Goal: Find specific page/section: Find specific page/section

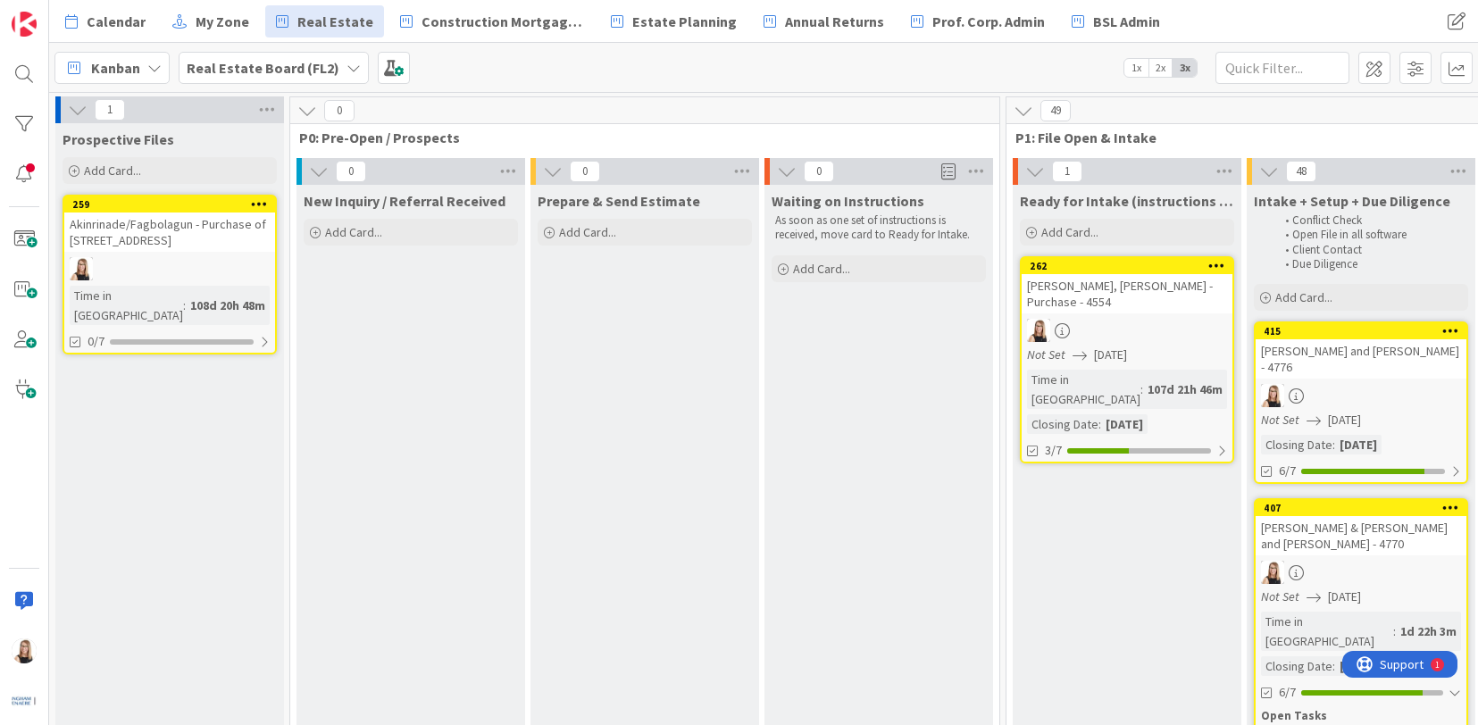
scroll to position [0, 1157]
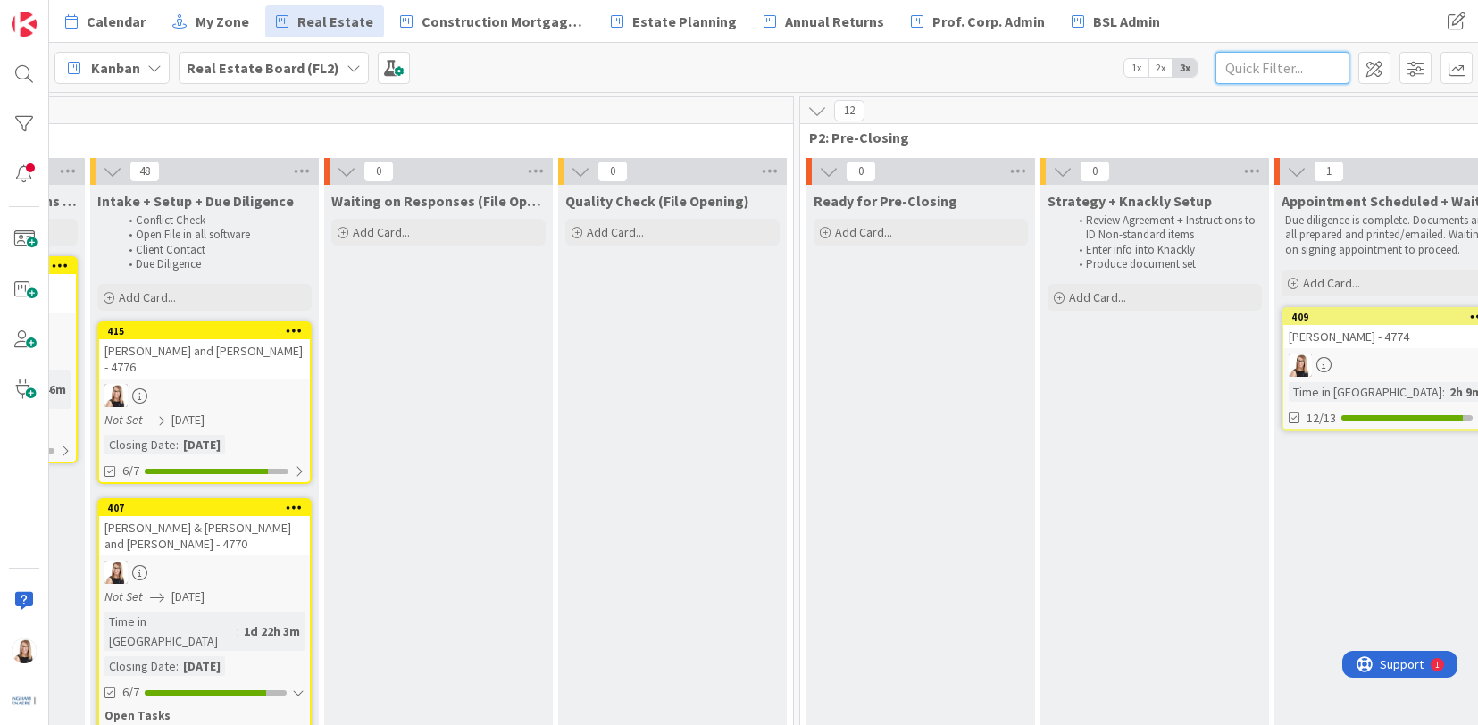
click at [1272, 68] on input "text" at bounding box center [1283, 68] width 134 height 32
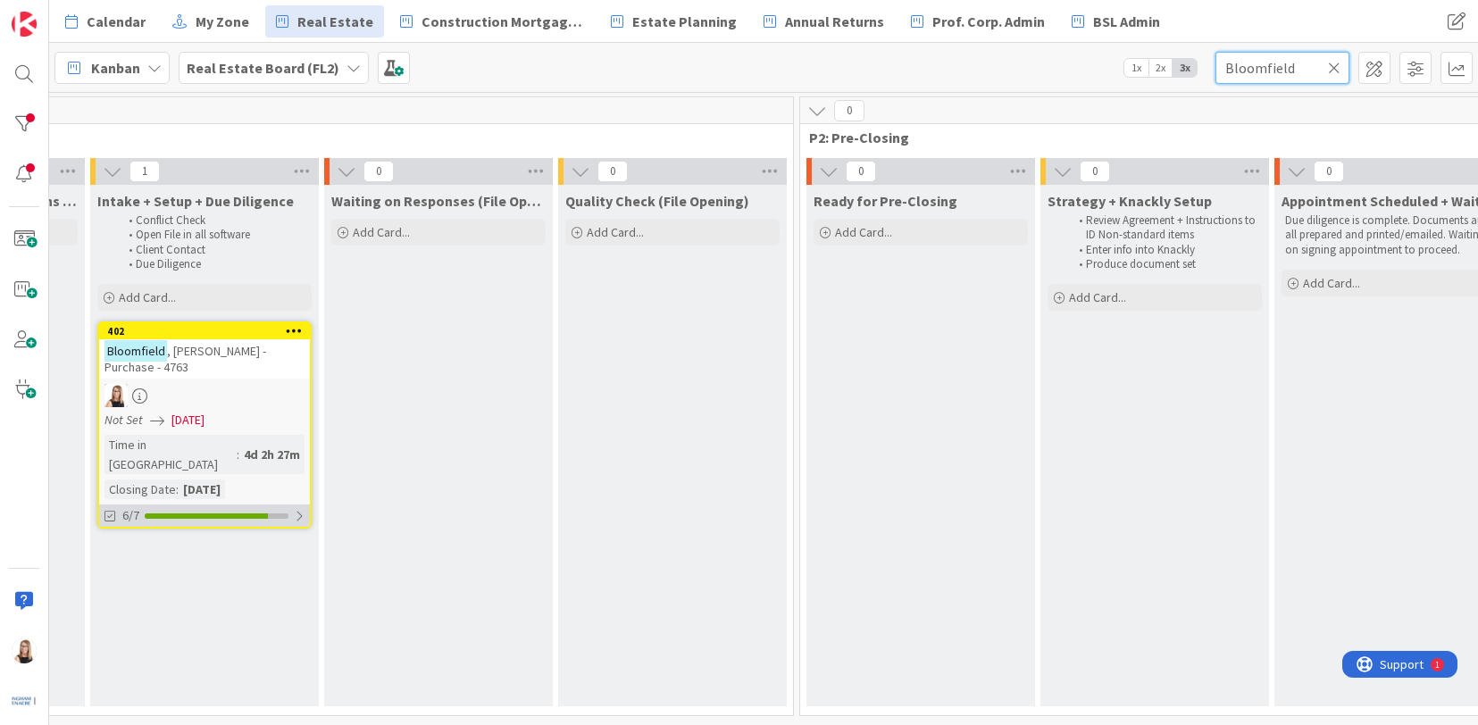
type input "Bloomfield"
click at [193, 514] on div at bounding box center [206, 516] width 123 height 5
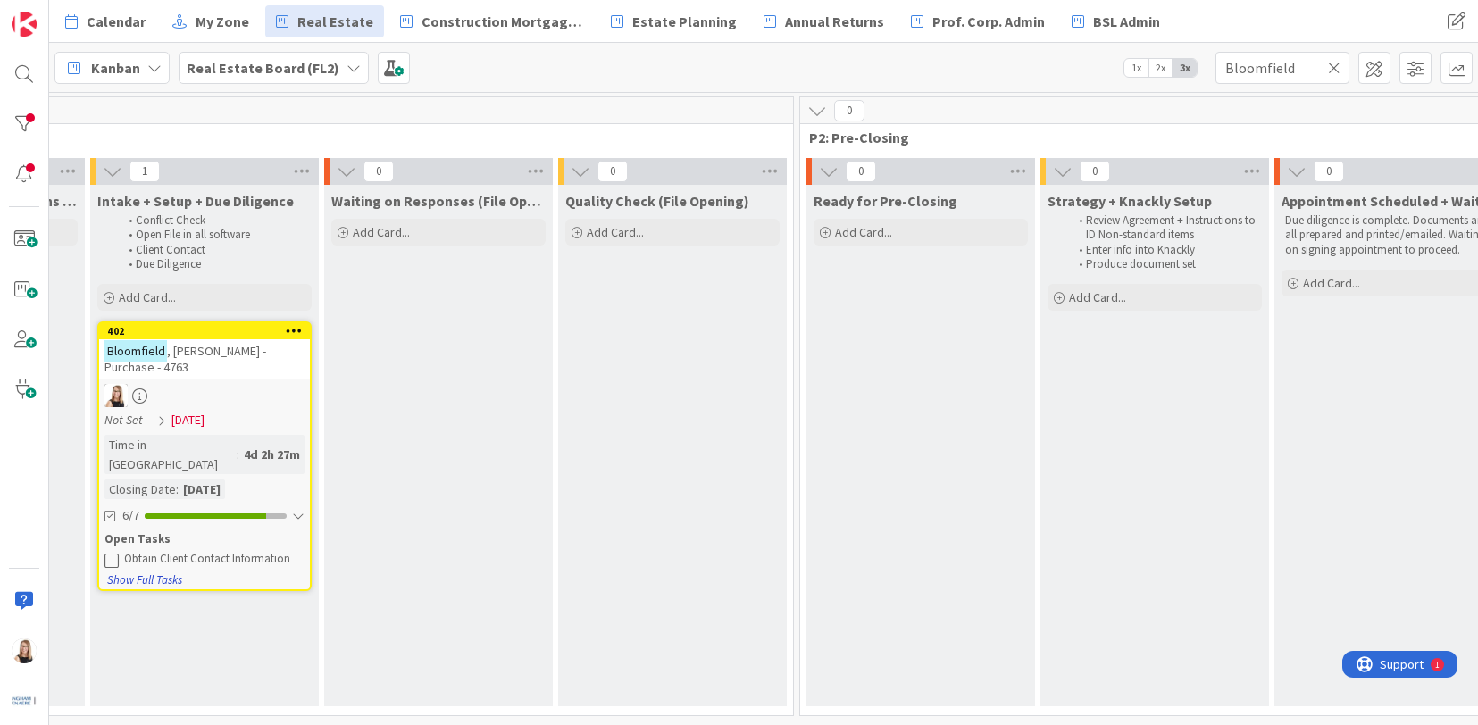
drag, startPoint x: 114, startPoint y: 540, endPoint x: 127, endPoint y: 522, distance: 22.5
click at [114, 553] on icon at bounding box center [112, 560] width 14 height 14
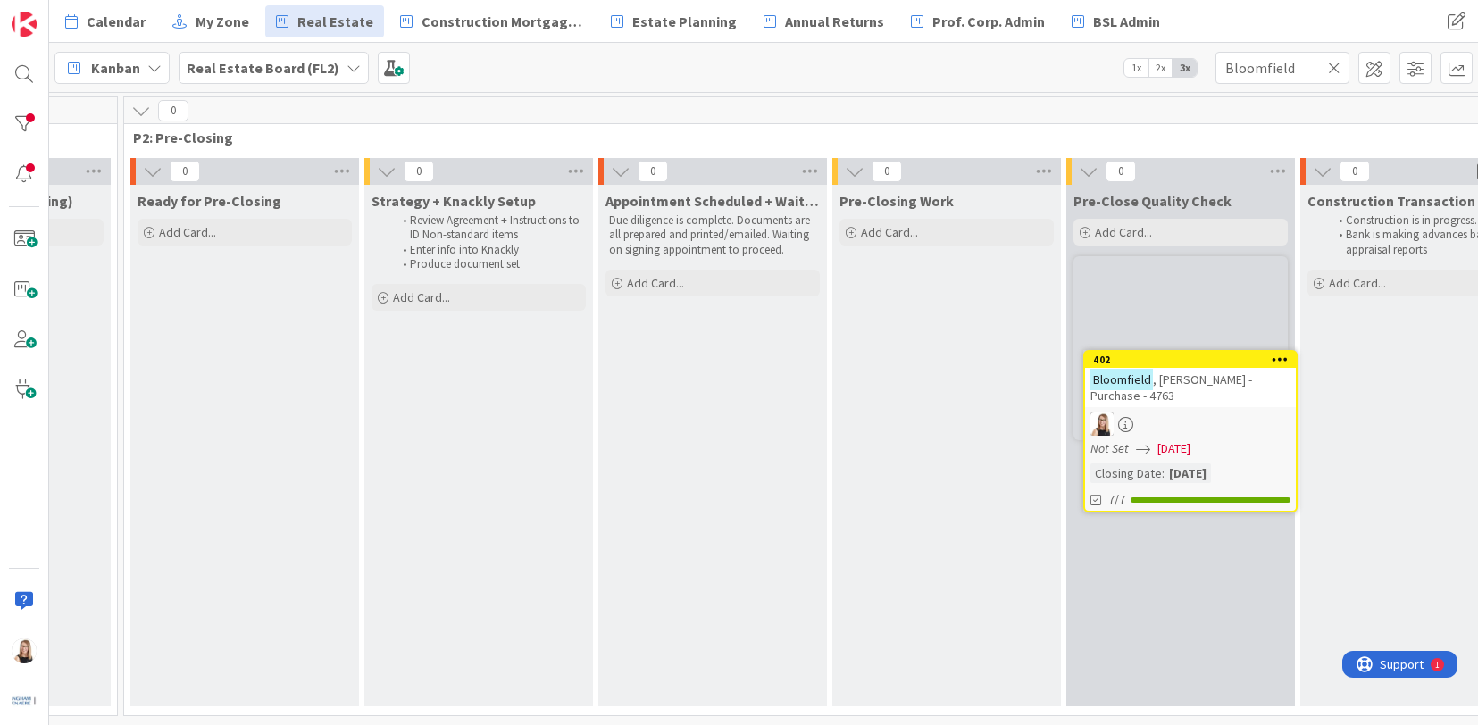
scroll to position [0, 1838]
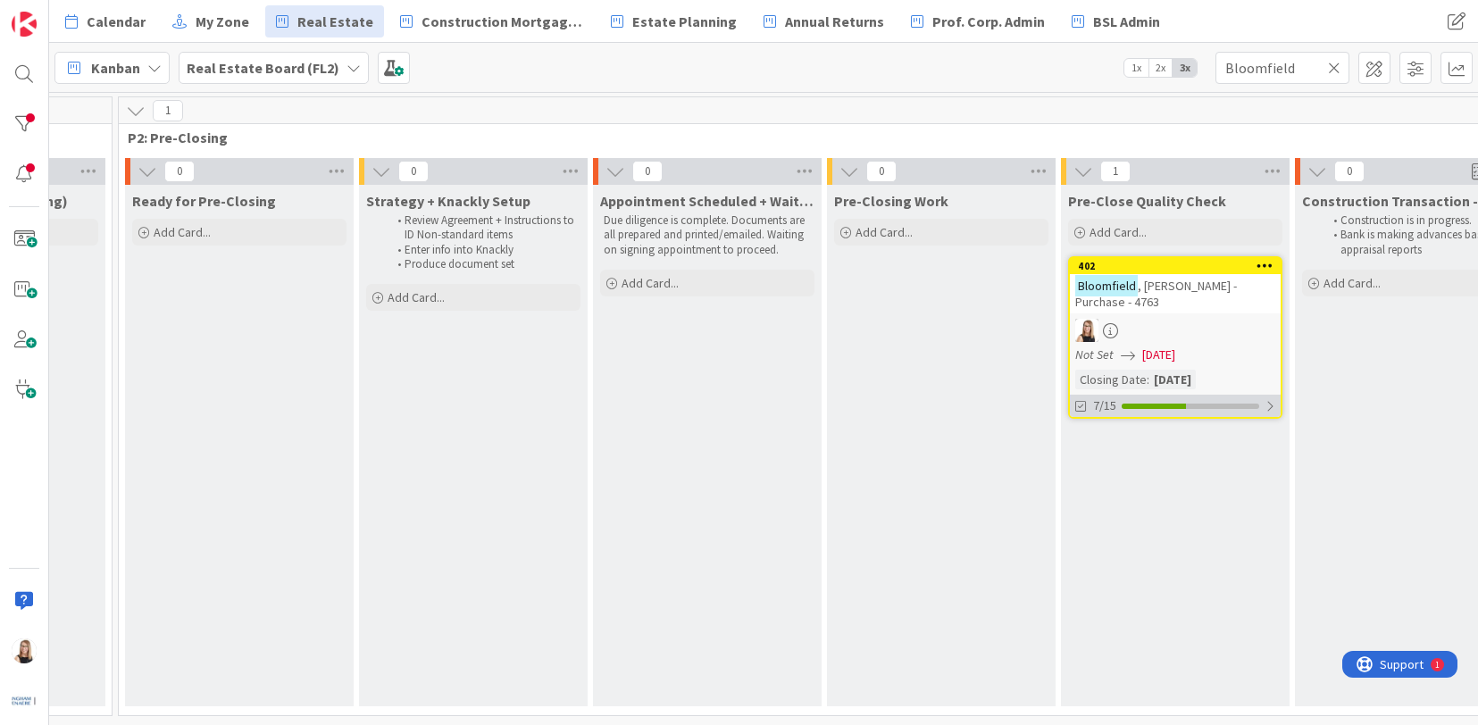
click at [1152, 408] on div at bounding box center [1154, 406] width 64 height 5
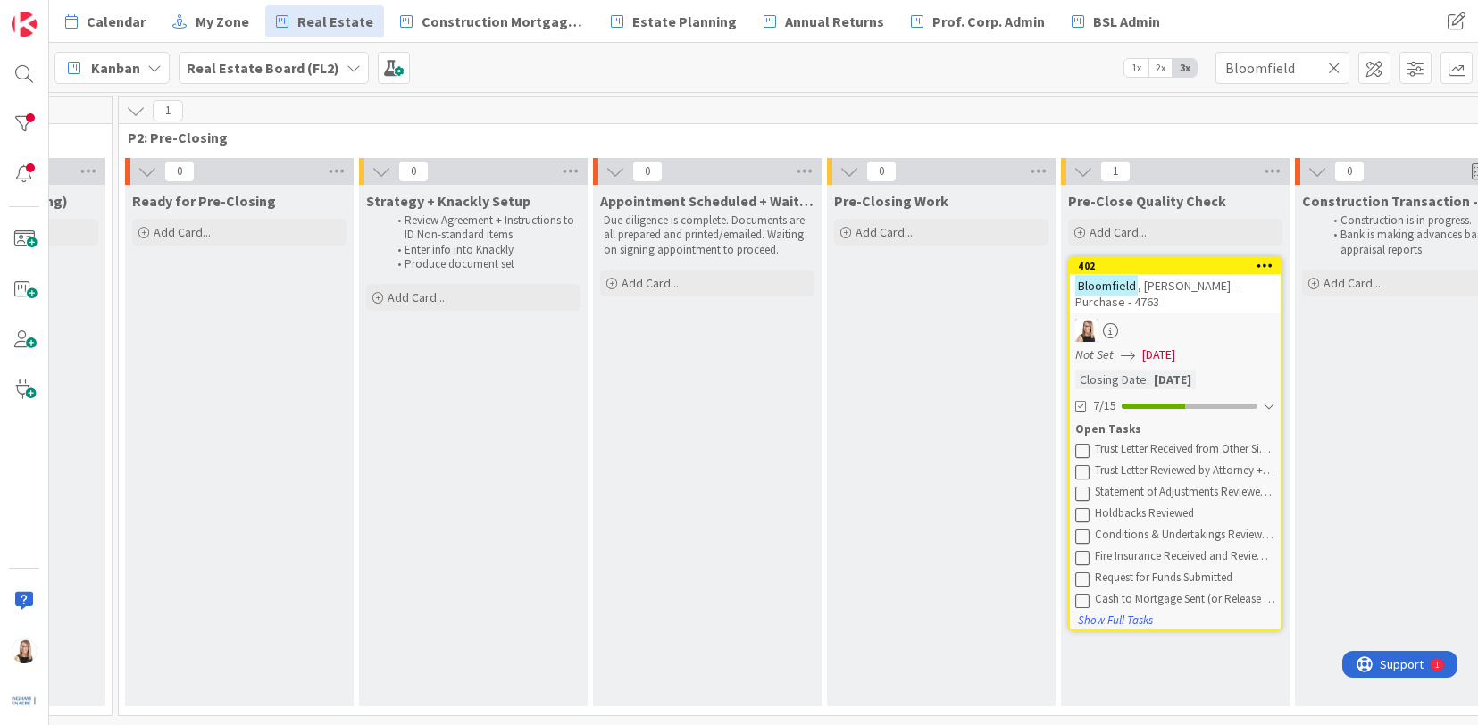
click at [1088, 449] on icon at bounding box center [1083, 450] width 14 height 14
click at [1087, 450] on icon at bounding box center [1083, 450] width 14 height 14
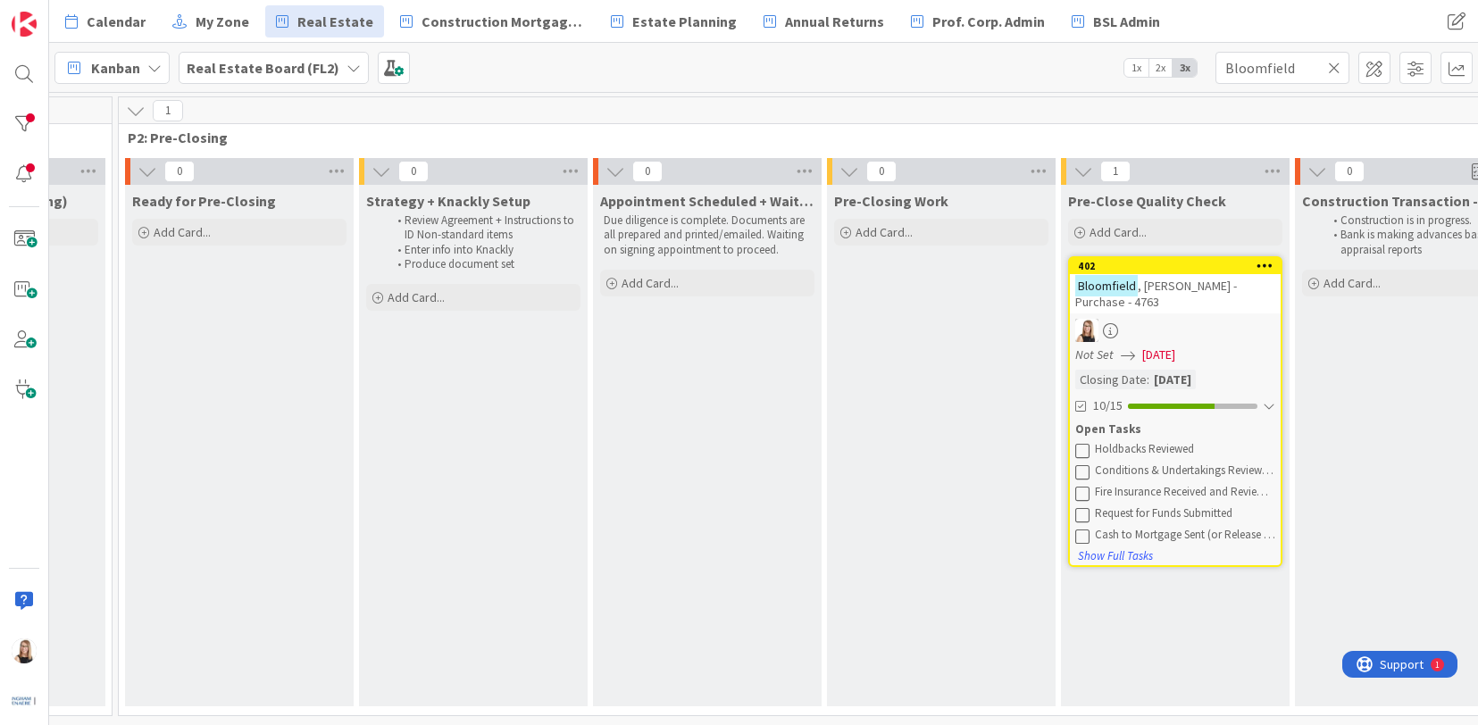
click at [1087, 450] on icon at bounding box center [1083, 450] width 14 height 14
click at [1085, 449] on icon at bounding box center [1083, 450] width 14 height 14
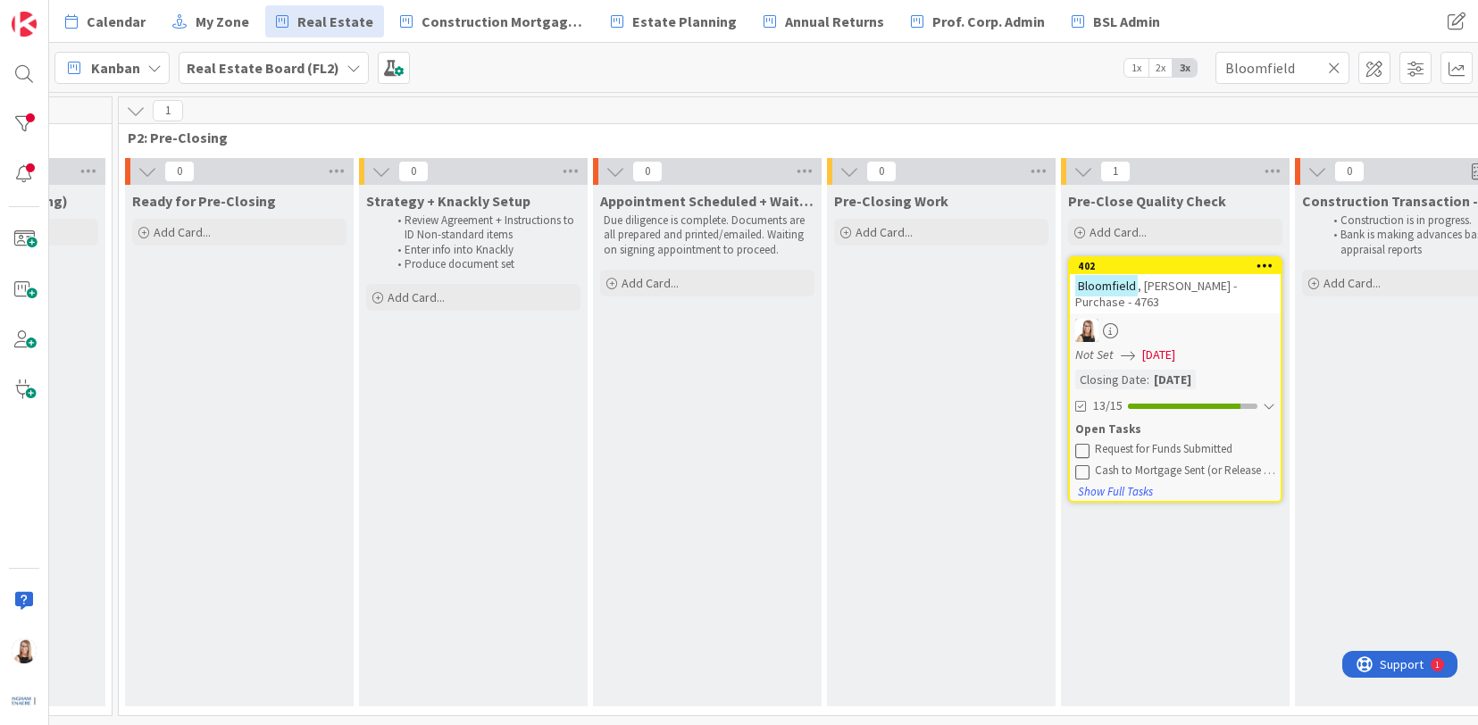
click at [1084, 452] on icon at bounding box center [1083, 450] width 14 height 14
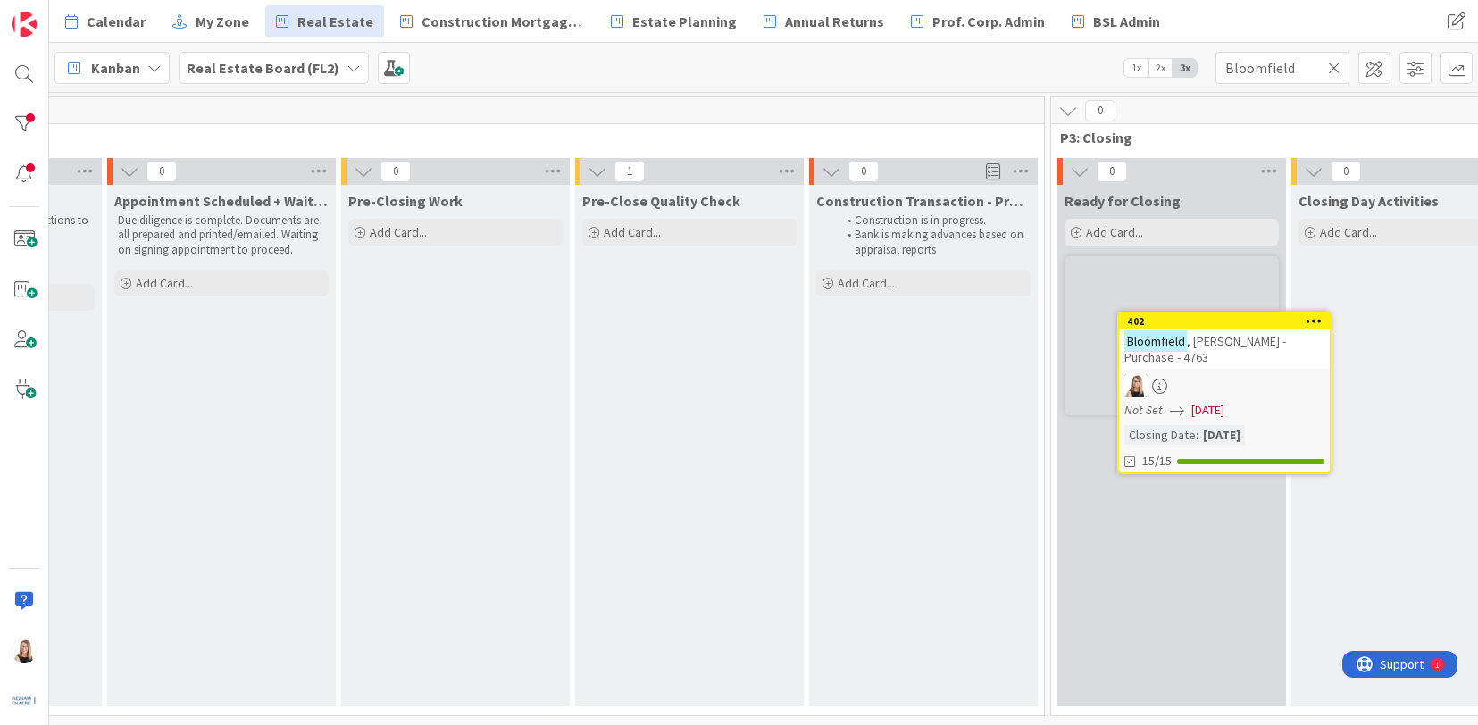
scroll to position [0, 2359]
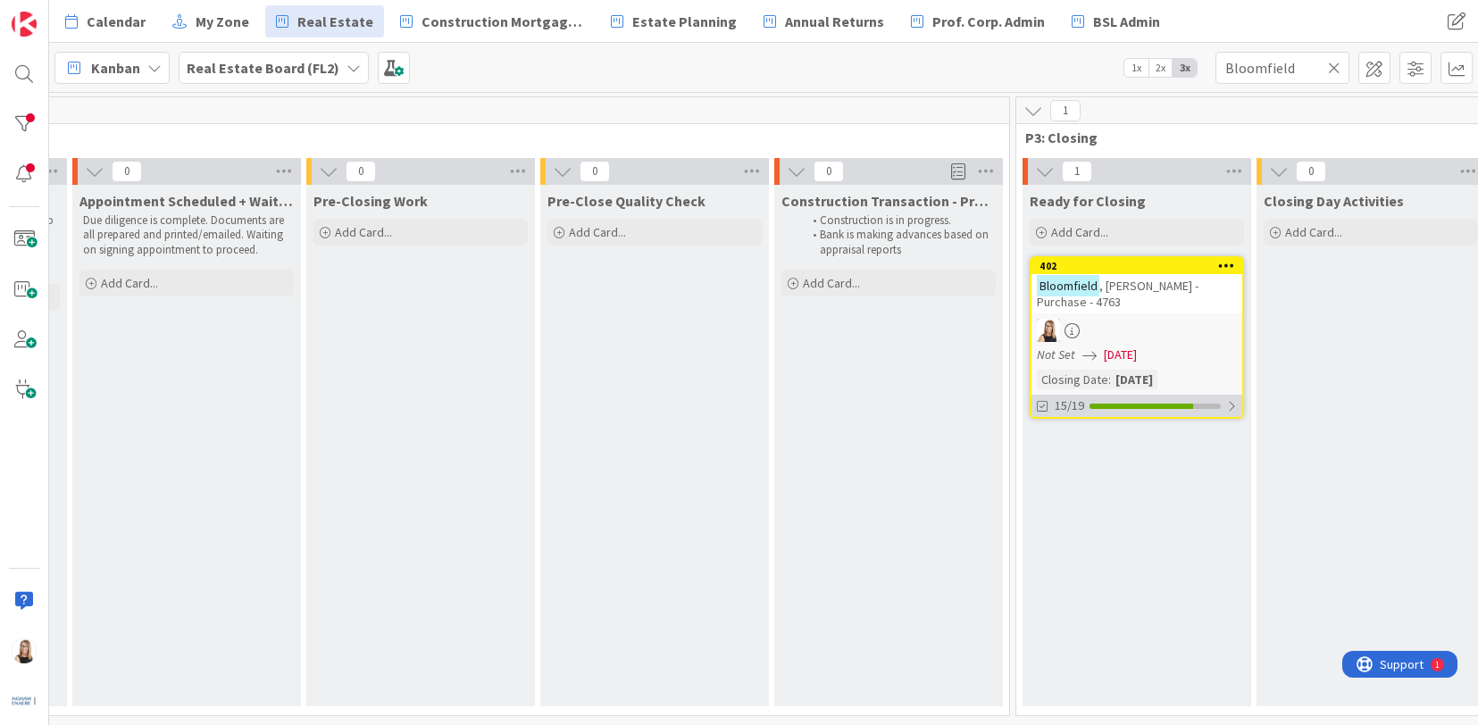
click at [1151, 408] on div at bounding box center [1142, 406] width 104 height 5
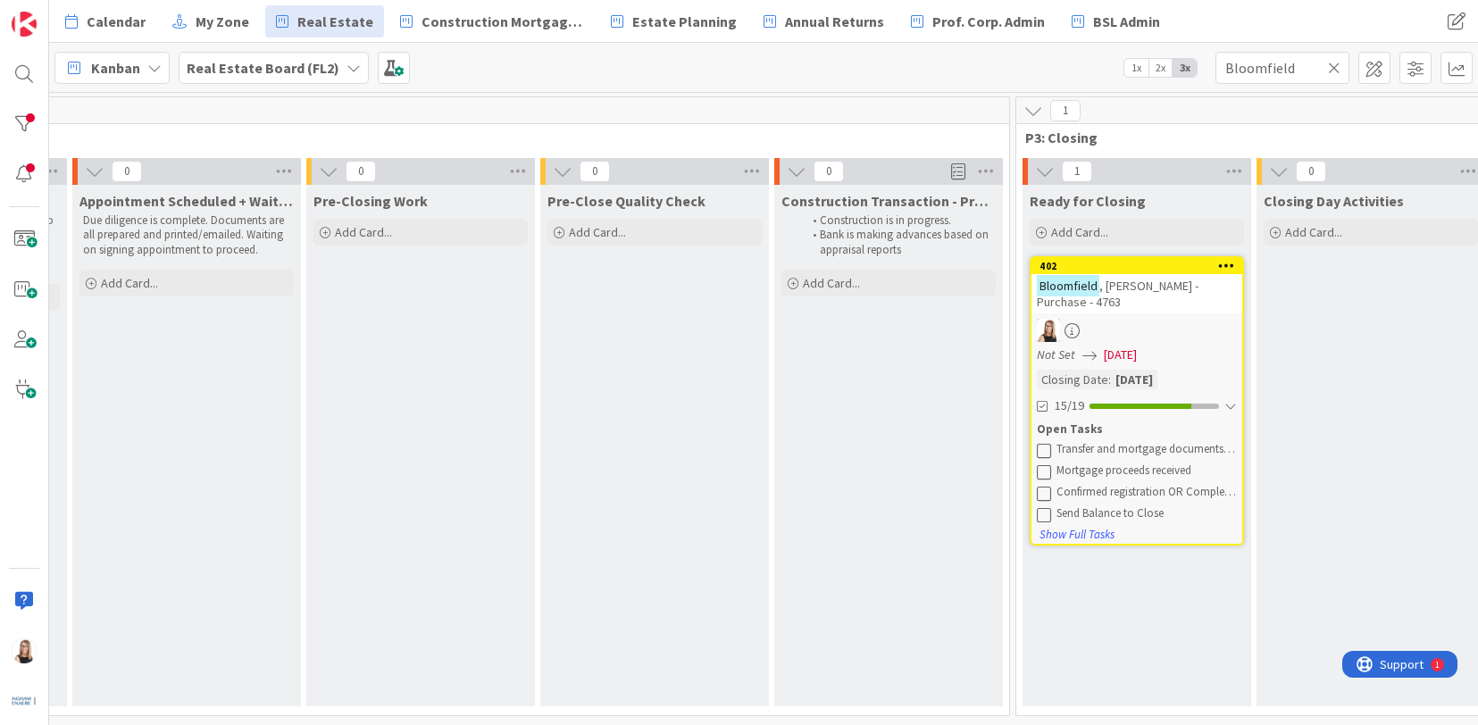
click at [1048, 447] on icon at bounding box center [1044, 450] width 14 height 14
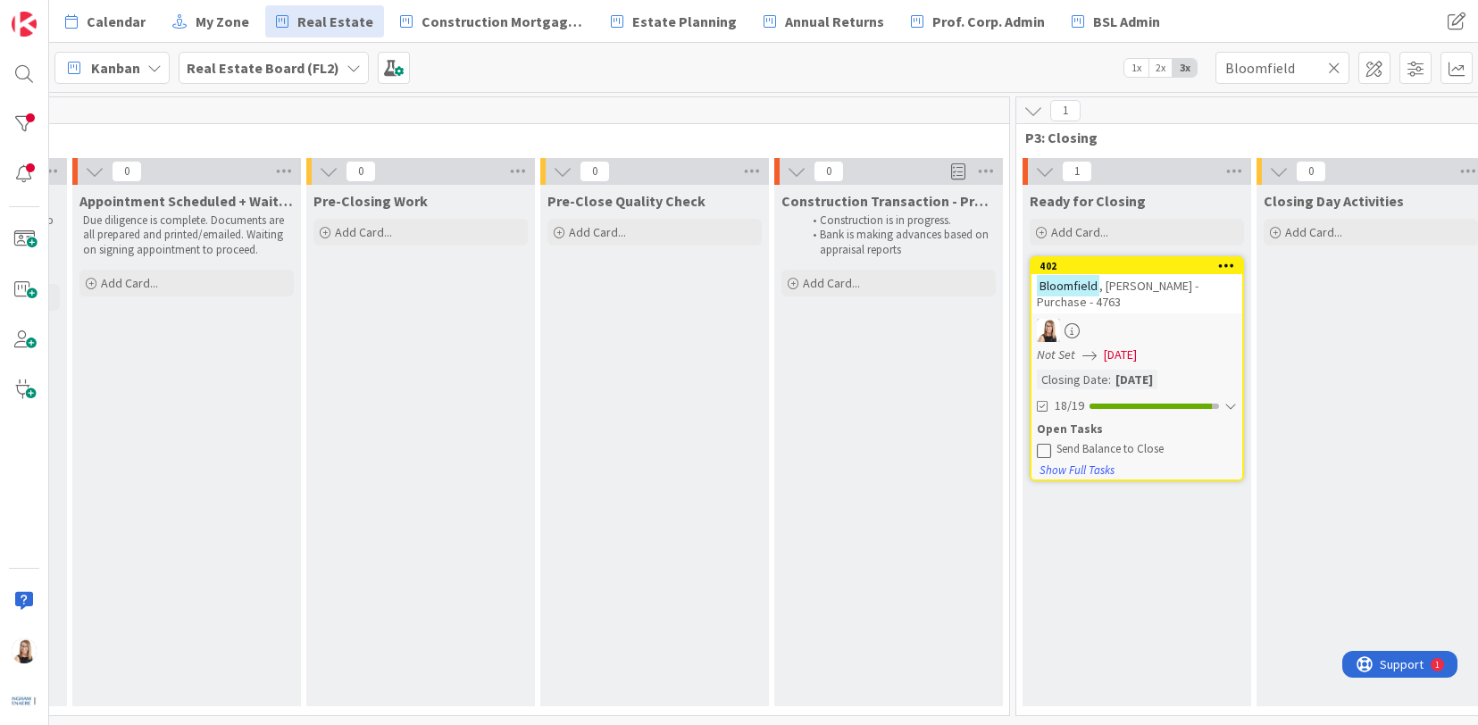
click at [1048, 447] on icon at bounding box center [1044, 450] width 14 height 14
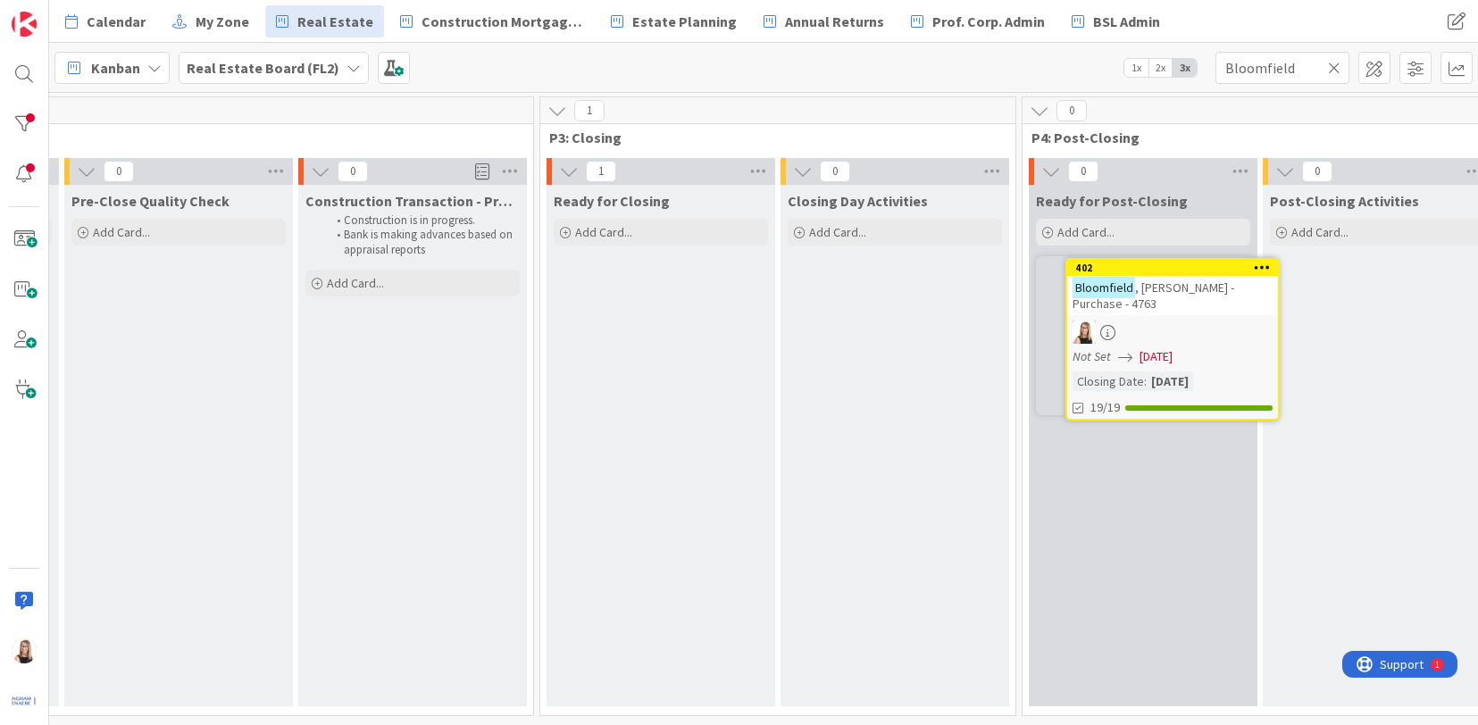
scroll to position [0, 2846]
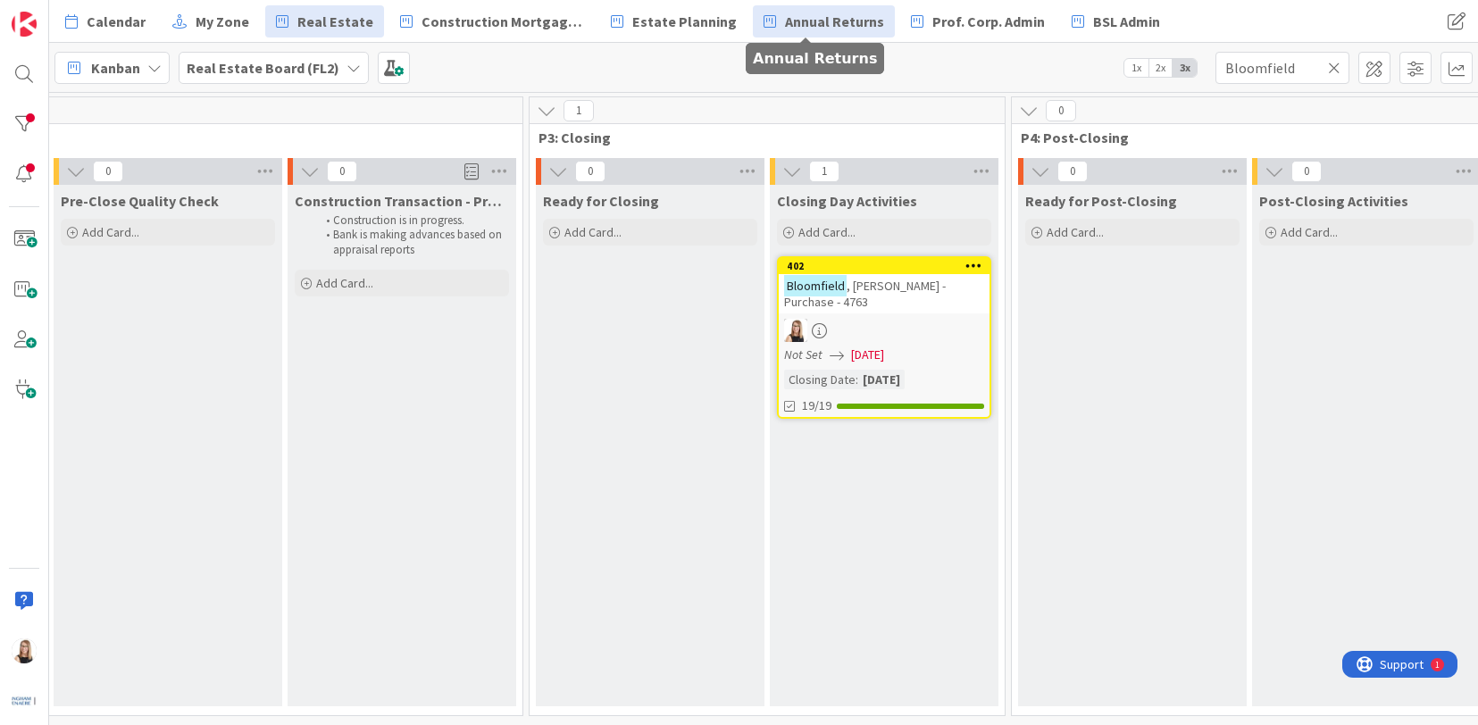
drag, startPoint x: 1145, startPoint y: 268, endPoint x: 758, endPoint y: 30, distance: 454.7
